Goal: Information Seeking & Learning: Get advice/opinions

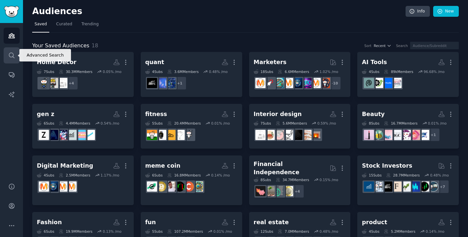
click at [16, 57] on link "Search" at bounding box center [12, 55] width 16 height 16
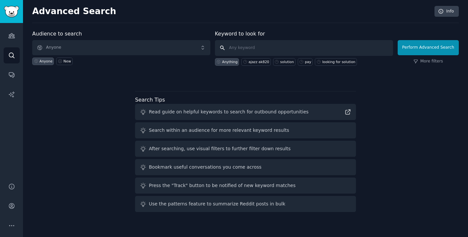
click at [245, 48] on input "text" at bounding box center [304, 48] width 178 height 16
type input "best wired mechanical keyboards"
click button "Perform Advanced Search" at bounding box center [428, 47] width 61 height 15
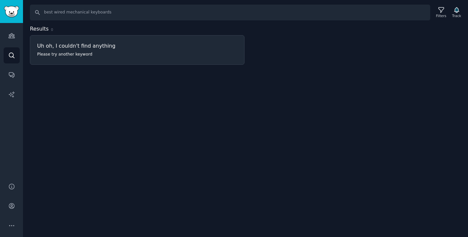
click at [80, 25] on h2 "Results 0" at bounding box center [137, 29] width 215 height 8
click at [84, 15] on input "best wired mechanical keyboards" at bounding box center [230, 13] width 400 height 16
click at [53, 10] on input "best wired mechanical keyboards" at bounding box center [230, 13] width 400 height 16
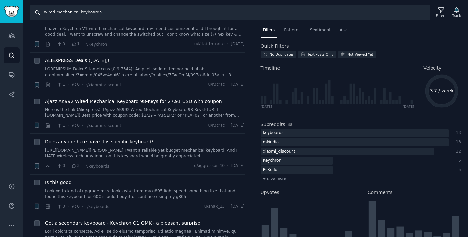
scroll to position [232, 0]
drag, startPoint x: 104, startPoint y: 13, endPoint x: 46, endPoint y: 9, distance: 58.6
click at [46, 9] on input "wired mechanical keyboards" at bounding box center [230, 13] width 400 height 16
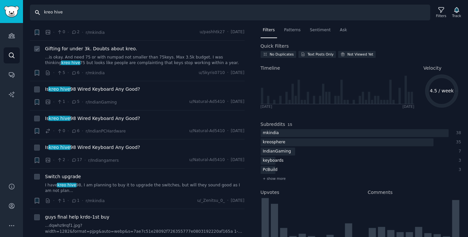
scroll to position [280, 0]
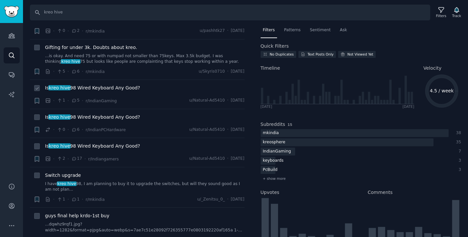
click at [132, 96] on div "Is kreo hive 98 Wired Keyboard Any Good? · 1 · 5 · r/IndianGaming u/Natural-Ad5…" at bounding box center [144, 94] width 199 height 20
click at [128, 95] on div "Is kreo hive 98 Wired Keyboard Any Good? · 1 · 5 · r/IndianGaming u/Natural-Ad5…" at bounding box center [144, 94] width 199 height 20
click at [124, 89] on span "Is kreo hive 98 Wired Keyboard Any Good?" at bounding box center [92, 87] width 95 height 7
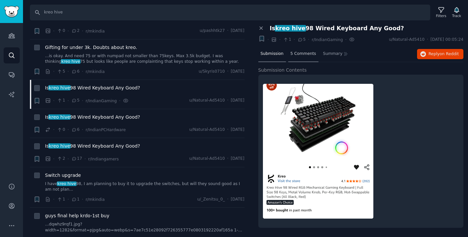
click at [302, 54] on span "5 Comments" at bounding box center [303, 54] width 26 height 6
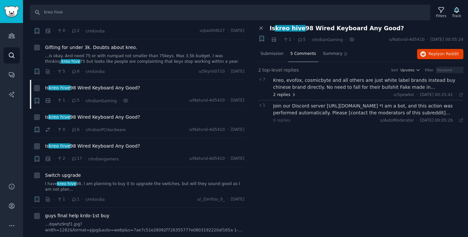
click at [289, 92] on span "2 replies" at bounding box center [284, 95] width 23 height 6
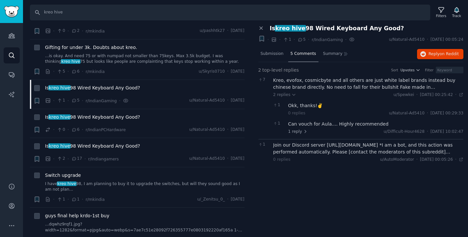
click at [260, 27] on icon at bounding box center [261, 28] width 6 height 6
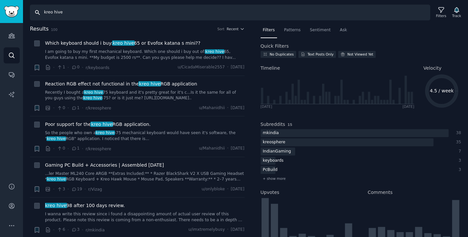
click at [64, 15] on input "kreo hive" at bounding box center [230, 13] width 400 height 16
drag, startPoint x: 74, startPoint y: 11, endPoint x: 43, endPoint y: 10, distance: 30.9
click at [43, 10] on input "kreo hive" at bounding box center [230, 13] width 400 height 16
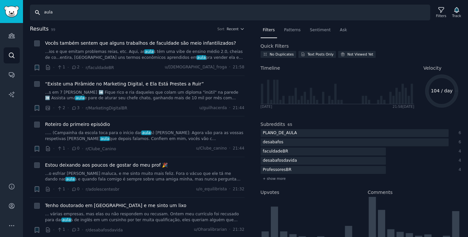
click at [65, 16] on input "aula" at bounding box center [230, 13] width 400 height 16
type input "aula mechanical"
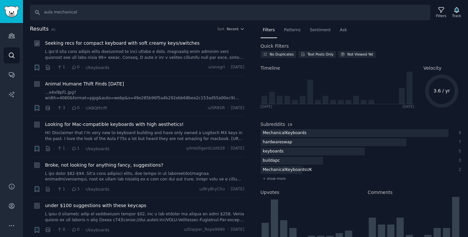
click at [102, 44] on span "Seeking recs for compact keyboard with soft creamy keys/switches" at bounding box center [122, 43] width 154 height 7
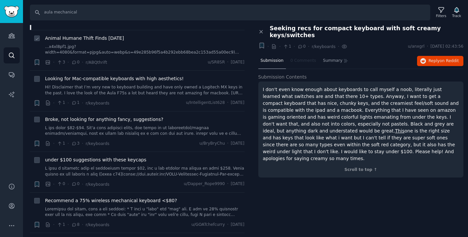
scroll to position [51, 0]
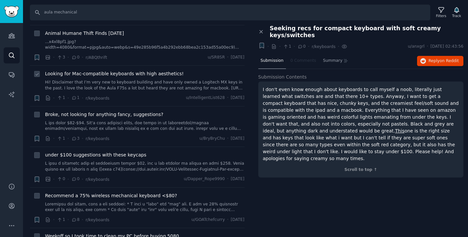
click at [126, 72] on span "Looking for Mac-compatible keyboards with high aesthetics!" at bounding box center [114, 73] width 139 height 7
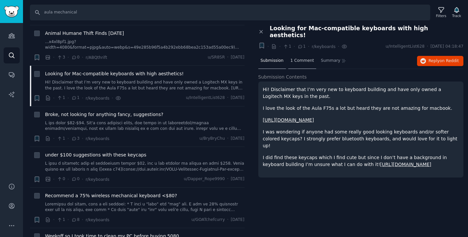
click at [294, 58] on span "1 Comment" at bounding box center [302, 61] width 24 height 6
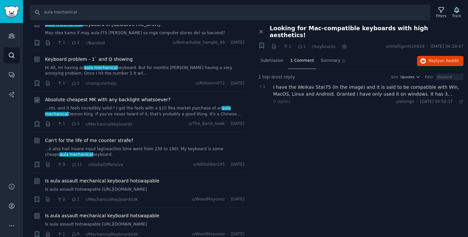
scroll to position [421, 0]
